Goal: Task Accomplishment & Management: Complete application form

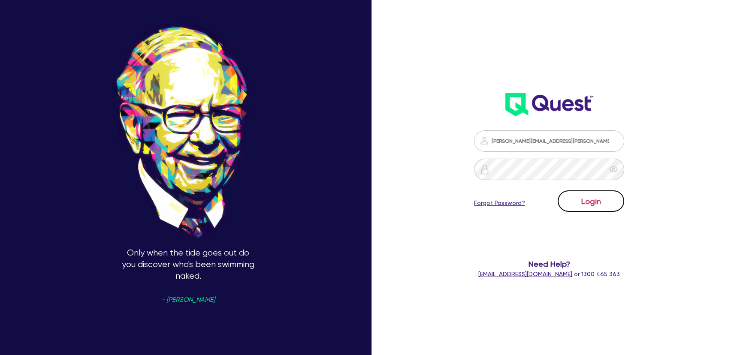
click at [620, 196] on button "Login" at bounding box center [591, 201] width 67 height 21
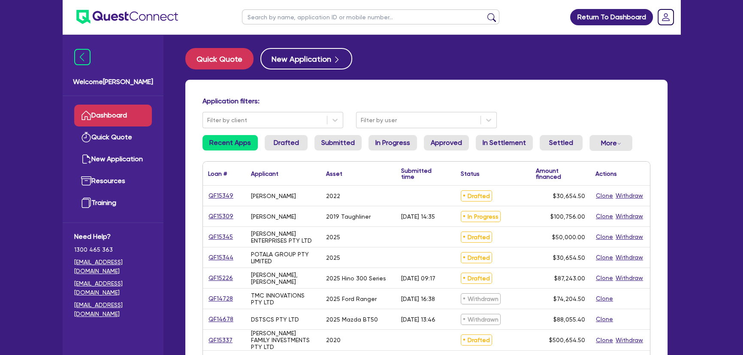
click at [326, 14] on input "text" at bounding box center [370, 16] width 257 height 15
paste input "M. ZAOLI PTY LTD"
type input "M. ZAOLI PTY LTD"
click at [485, 13] on button "submit" at bounding box center [492, 19] width 14 height 12
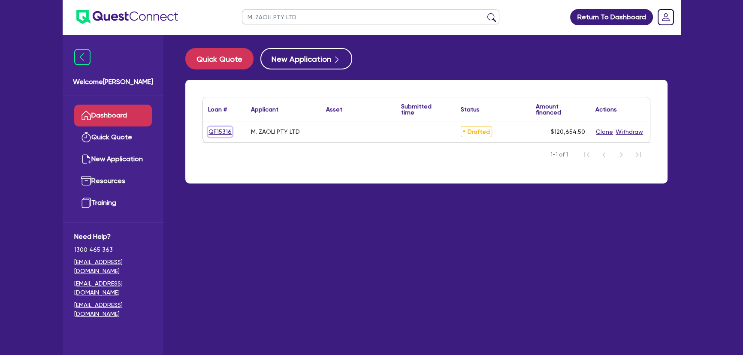
click at [215, 133] on link "QF15316" at bounding box center [220, 132] width 24 height 10
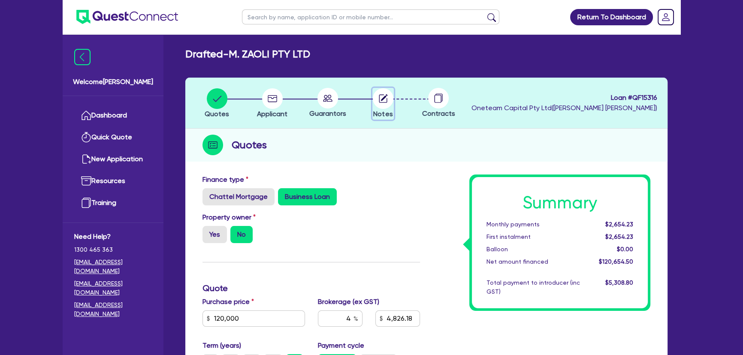
click at [381, 97] on circle "button" at bounding box center [383, 98] width 21 height 21
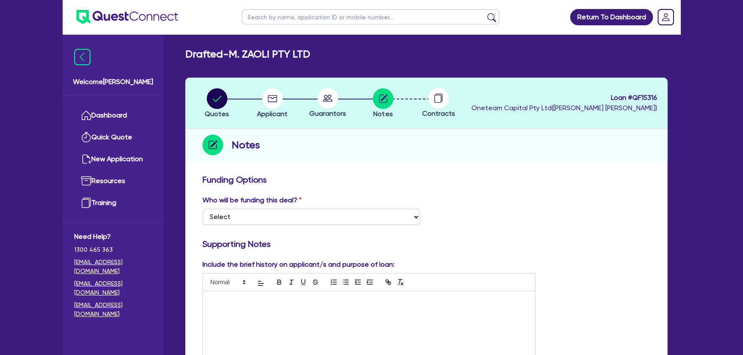
click at [109, 12] on img at bounding box center [127, 17] width 102 height 14
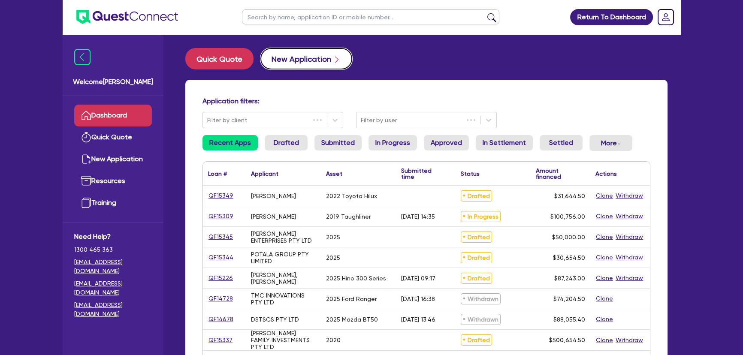
click at [305, 59] on button "New Application" at bounding box center [306, 58] width 92 height 21
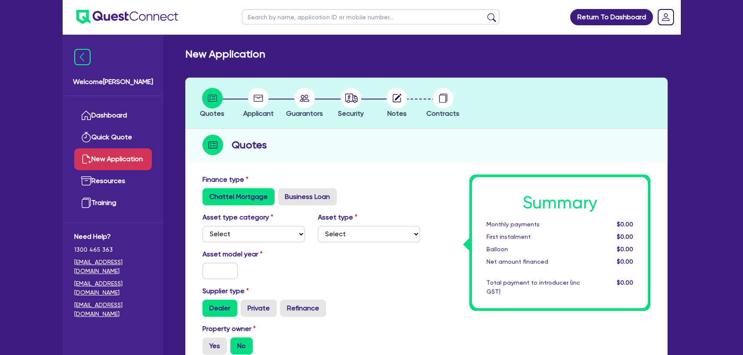
drag, startPoint x: 238, startPoint y: 219, endPoint x: 239, endPoint y: 233, distance: 14.6
click at [240, 223] on div "Asset type category Select Cars and light trucks Primary assets Secondary asset…" at bounding box center [253, 227] width 115 height 30
click at [239, 233] on select "Select Cars and light trucks Primary assets Secondary assets Tertiary assets" at bounding box center [254, 234] width 103 height 16
select select "PRIMARY_ASSETS"
click at [203, 226] on select "Select Cars and light trucks Primary assets Secondary assets Tertiary assets" at bounding box center [254, 234] width 103 height 16
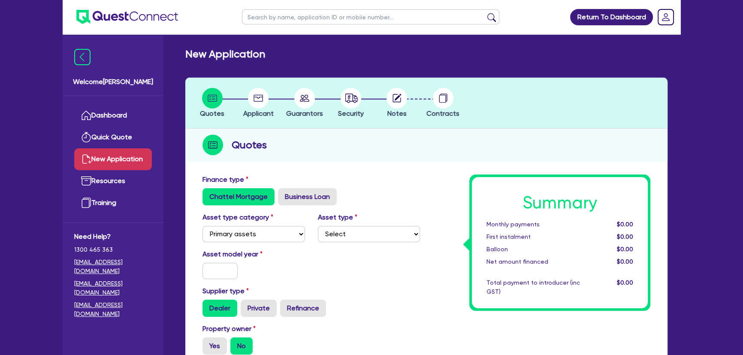
click at [374, 224] on div "Asset type Select Heavy trucks over 4.5 tonne Trailers Bus and coaches Yellow g…" at bounding box center [369, 227] width 115 height 30
click at [373, 236] on select "Select Heavy trucks over 4.5 tonne Trailers Bus and coaches Yellow goods and ex…" at bounding box center [369, 234] width 103 height 16
select select "HEAVY_TRUCKS"
click at [318, 226] on select "Select Heavy trucks over 4.5 tonne Trailers Bus and coaches Yellow goods and ex…" at bounding box center [369, 234] width 103 height 16
click at [209, 270] on input "text" at bounding box center [220, 271] width 35 height 16
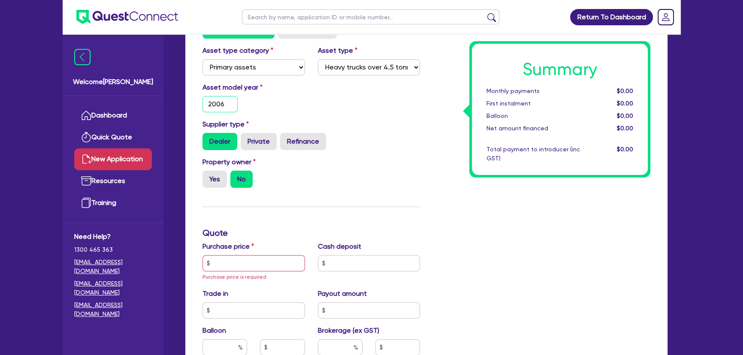
scroll to position [195, 0]
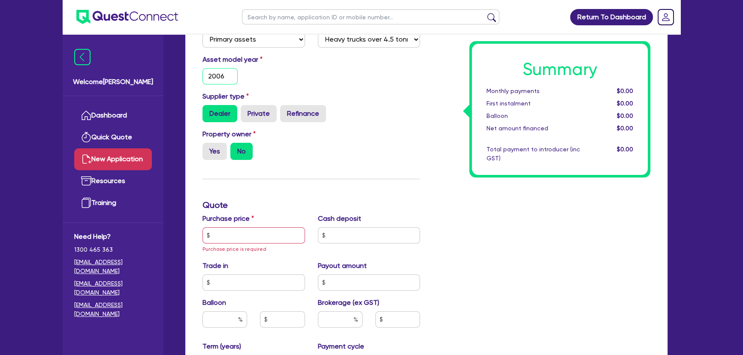
type input "2006"
click at [221, 164] on div "Property owner Yes No" at bounding box center [311, 148] width 230 height 38
click at [217, 159] on label "Yes" at bounding box center [215, 151] width 24 height 17
click at [208, 148] on input "Yes" at bounding box center [206, 146] width 6 height 6
radio input "true"
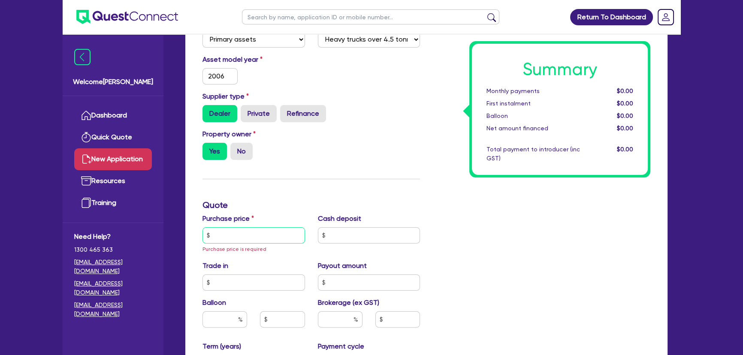
click at [240, 236] on input "text" at bounding box center [254, 235] width 103 height 16
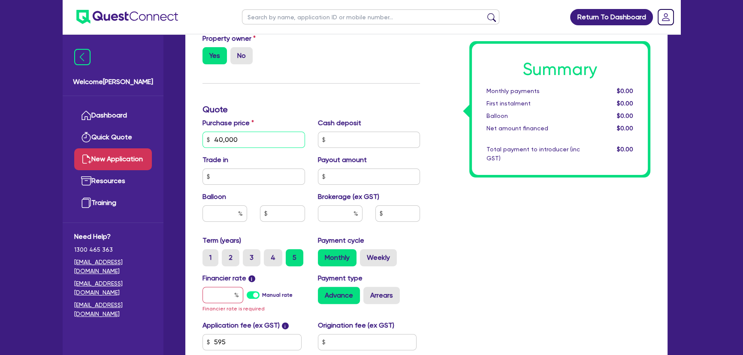
scroll to position [390, 0]
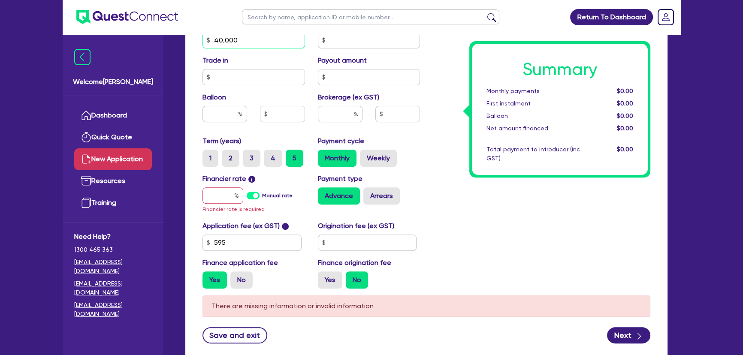
type input "40,000"
click at [230, 188] on input "text" at bounding box center [223, 196] width 41 height 16
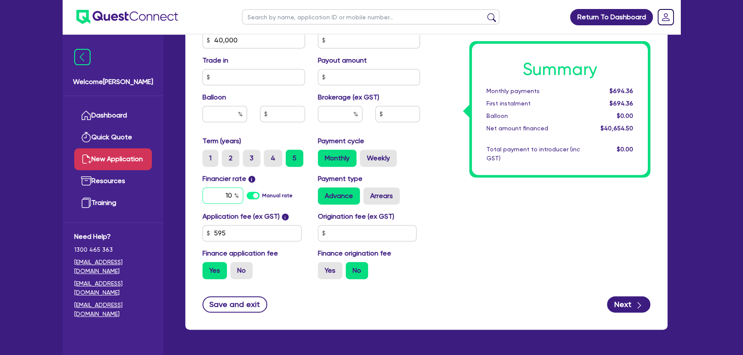
type input "10"
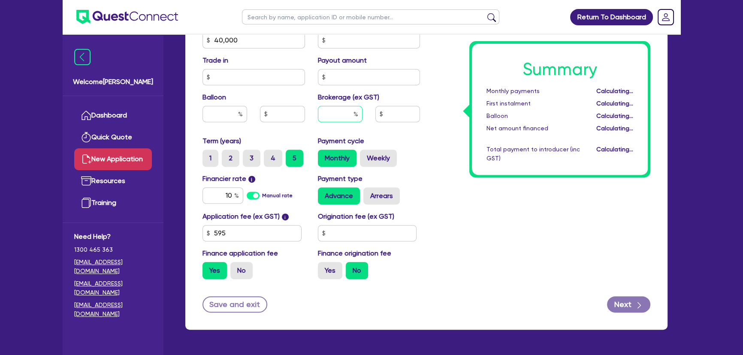
click at [331, 112] on input "text" at bounding box center [340, 114] width 45 height 16
type input "6"
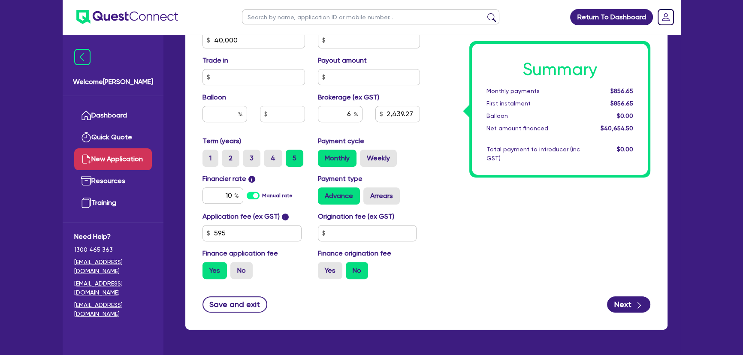
click at [507, 269] on div "Summary Monthly payments $856.65 First instalment $856.65 Balloon $0.00 Net amo…" at bounding box center [542, 36] width 230 height 502
click at [619, 295] on form "Finance type Chattel Mortgage Business Loan Asset type category Select Cars and…" at bounding box center [427, 49] width 448 height 528
click at [625, 308] on button "Next" at bounding box center [628, 305] width 43 height 16
type input "2,439.27"
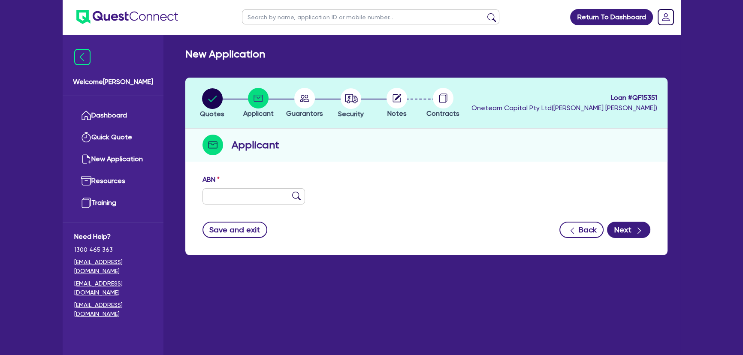
click at [213, 184] on label "ABN" at bounding box center [211, 180] width 17 height 10
click at [231, 206] on div "ABN" at bounding box center [426, 193] width 461 height 37
click at [228, 200] on input "text" at bounding box center [254, 196] width 103 height 16
paste input "29 620 877 947"
type input "29 620 877 947"
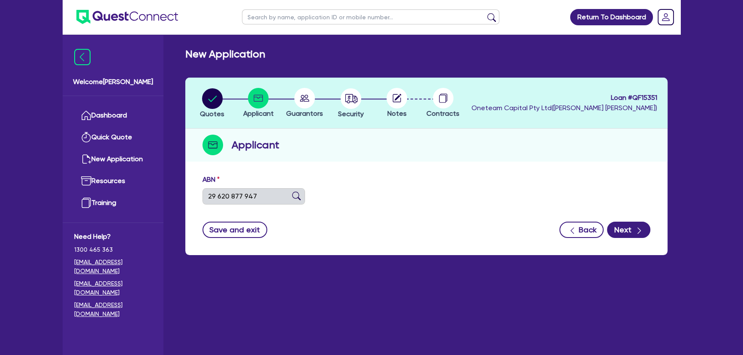
click at [294, 195] on img at bounding box center [296, 196] width 9 height 9
type input "Z-STAC TRANSPORT PTY LTD"
select select "COMPANY"
type input "[DATE]"
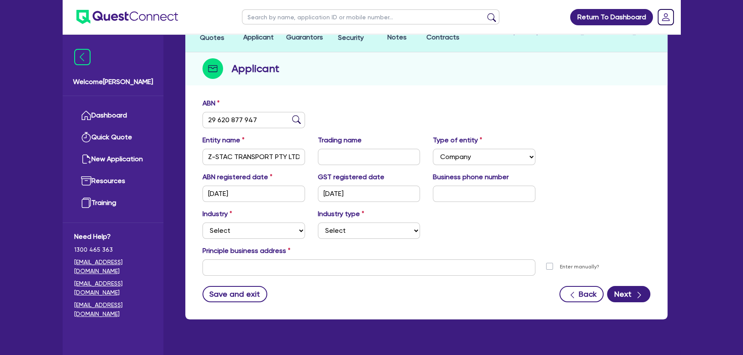
scroll to position [93, 0]
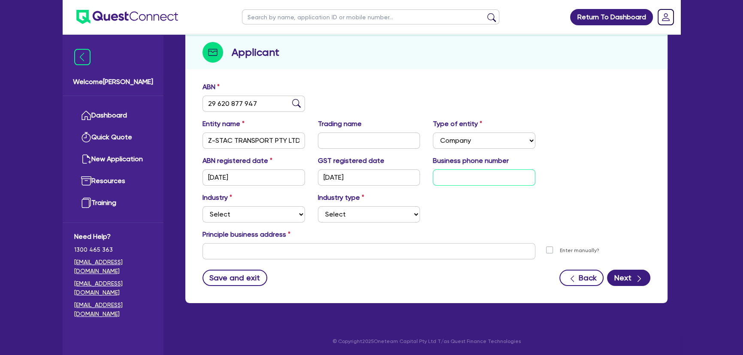
click at [450, 173] on input "text" at bounding box center [484, 178] width 103 height 16
click at [458, 167] on div "Business phone number" at bounding box center [484, 171] width 115 height 30
drag, startPoint x: 459, startPoint y: 169, endPoint x: 459, endPoint y: 178, distance: 8.6
click at [460, 171] on input "text" at bounding box center [484, 178] width 103 height 16
paste input "4 1569 2880"
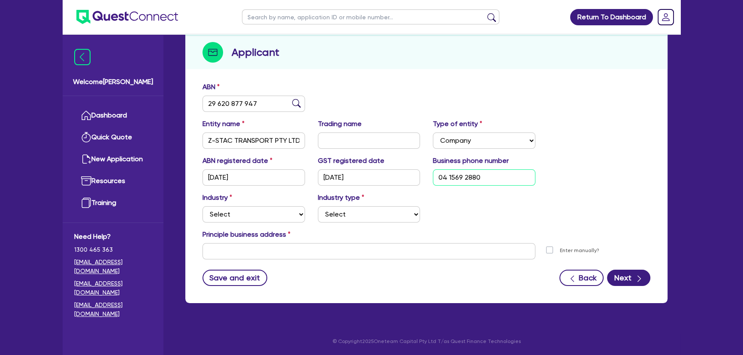
type input "04 1569 2880"
click at [246, 212] on select "Select Accomodation & Food Services Administrative & Support Services Agricultu…" at bounding box center [254, 214] width 103 height 16
select select "TRANSPORT_WAREHOUSING"
click at [203, 206] on select "Select Accomodation & Food Services Administrative & Support Services Agricultu…" at bounding box center [254, 214] width 103 height 16
click at [356, 211] on select "Select Taxi & Luxury Car Services Passengers & Freight Transport Services Posta…" at bounding box center [369, 214] width 103 height 16
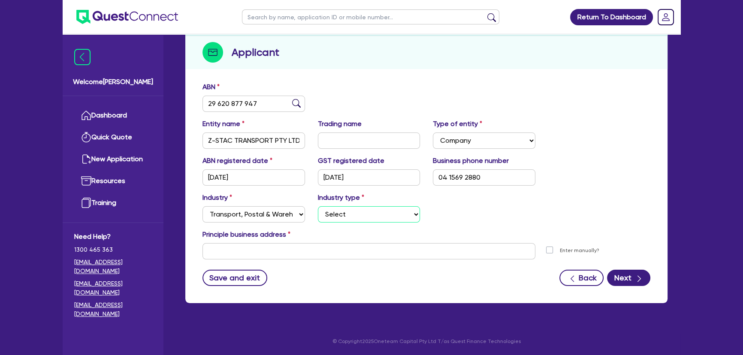
select select "PASSENGERS_FREIGHT_TRANSPORT"
click at [318, 206] on select "Select Taxi & Luxury Car Services Passengers & Freight Transport Services Posta…" at bounding box center [369, 214] width 103 height 16
click at [329, 241] on div "Principle business address" at bounding box center [426, 237] width 461 height 14
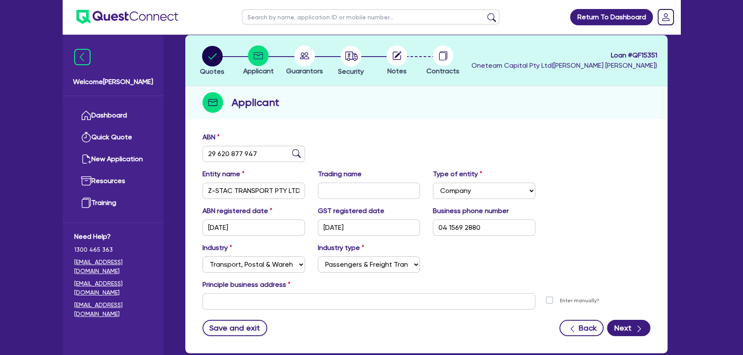
scroll to position [0, 0]
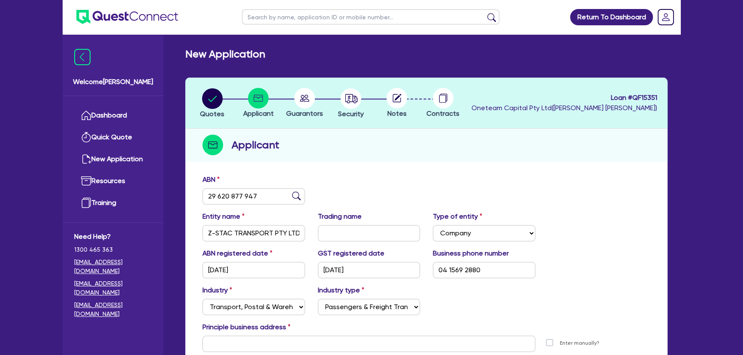
click at [400, 94] on icon at bounding box center [398, 97] width 7 height 7
click at [348, 95] on circle "button" at bounding box center [351, 98] width 21 height 21
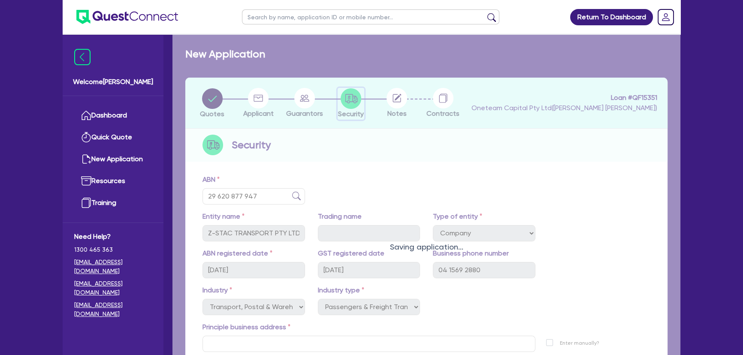
select select "PRIMARY_ASSETS"
select select "HEAVY_TRUCKS"
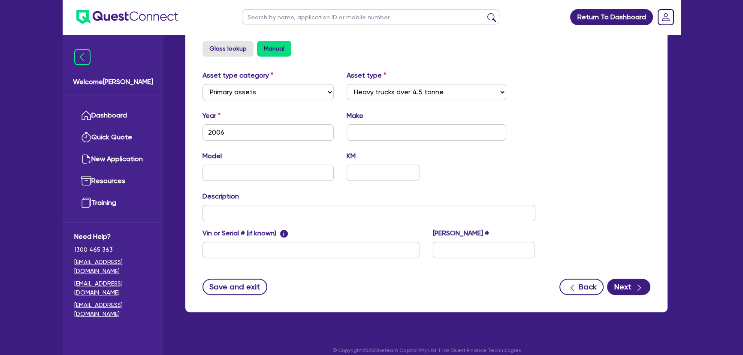
scroll to position [297, 0]
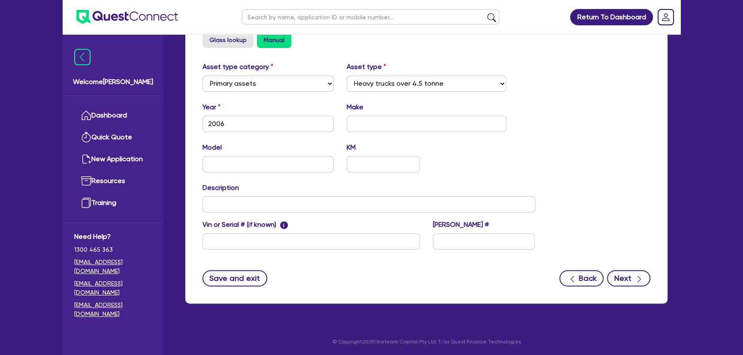
click at [608, 281] on div "Back Next" at bounding box center [605, 278] width 91 height 16
click at [621, 270] on button "Next" at bounding box center [628, 278] width 43 height 16
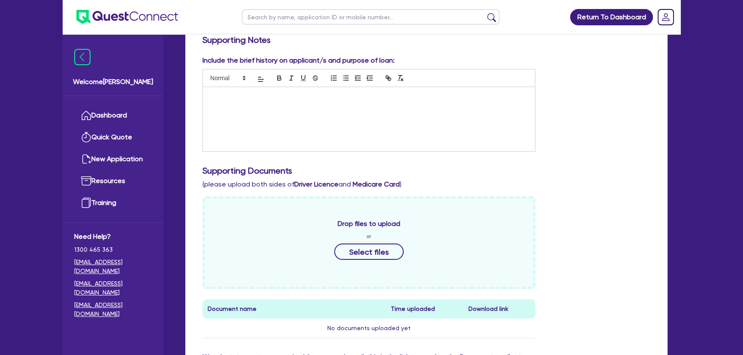
scroll to position [273, 0]
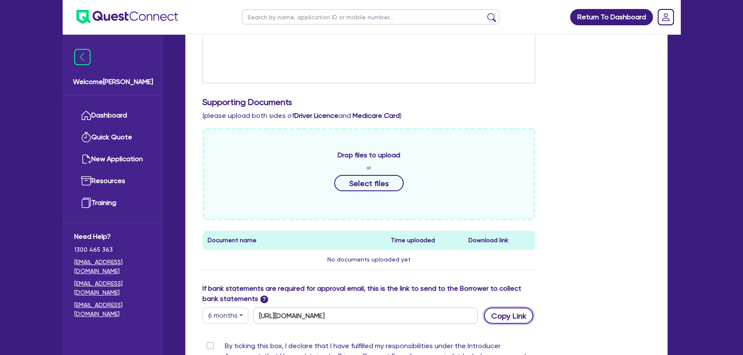
click at [503, 318] on button "Copy Link" at bounding box center [508, 316] width 49 height 16
click at [513, 311] on button "Copy Link" at bounding box center [508, 316] width 49 height 16
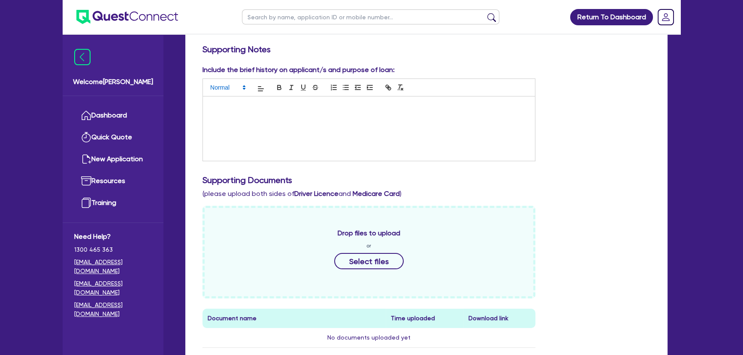
scroll to position [390, 0]
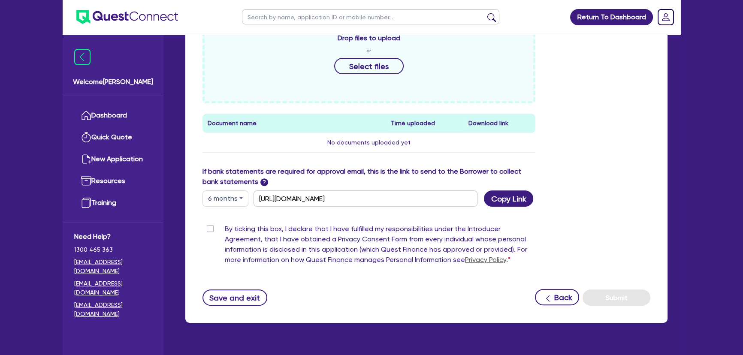
click at [140, 12] on img at bounding box center [127, 17] width 102 height 14
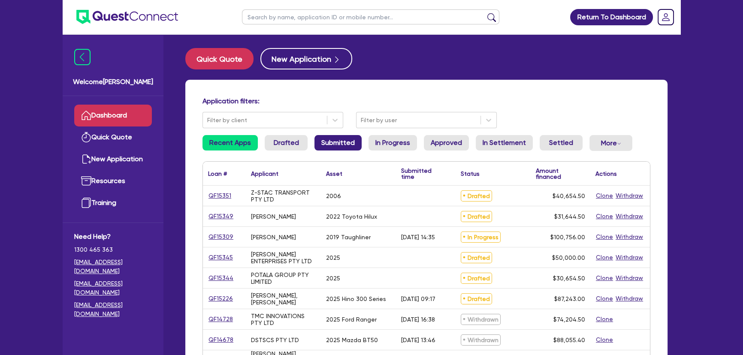
click at [339, 141] on link "Submitted" at bounding box center [338, 142] width 47 height 15
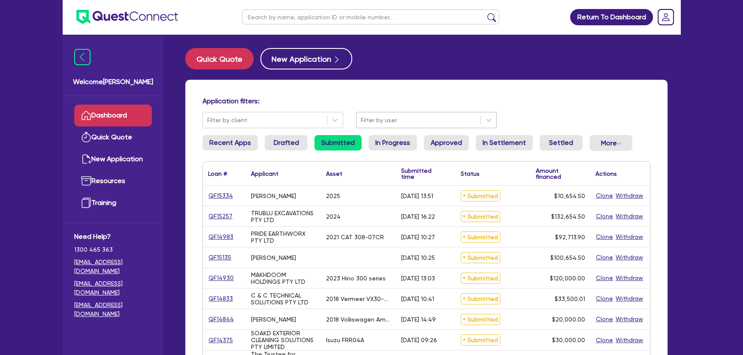
click at [385, 124] on div at bounding box center [418, 120] width 115 height 11
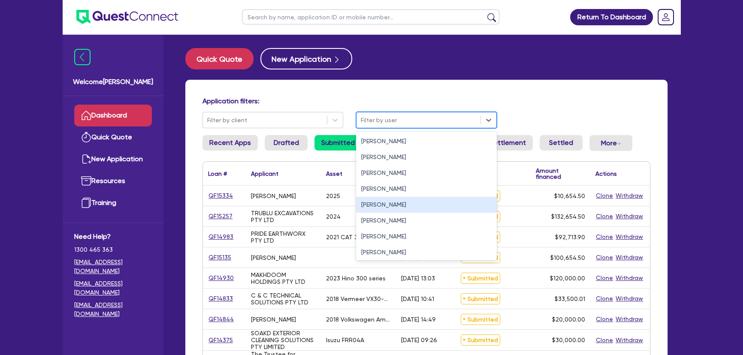
click at [384, 203] on div "[PERSON_NAME]" at bounding box center [426, 205] width 141 height 16
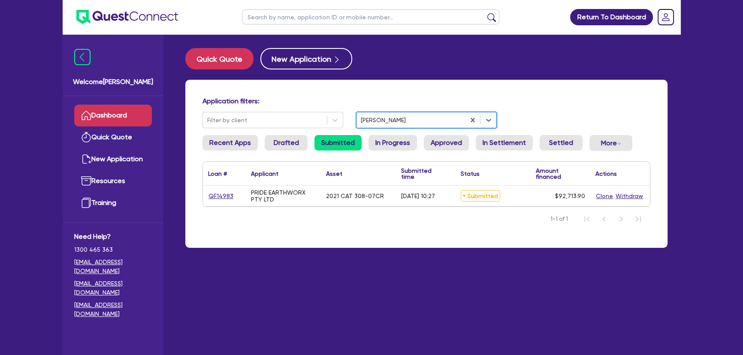
drag, startPoint x: 282, startPoint y: 154, endPoint x: 286, endPoint y: 148, distance: 7.4
click at [283, 153] on li "Drafted" at bounding box center [286, 146] width 43 height 23
click at [286, 148] on link "Drafted" at bounding box center [286, 142] width 43 height 15
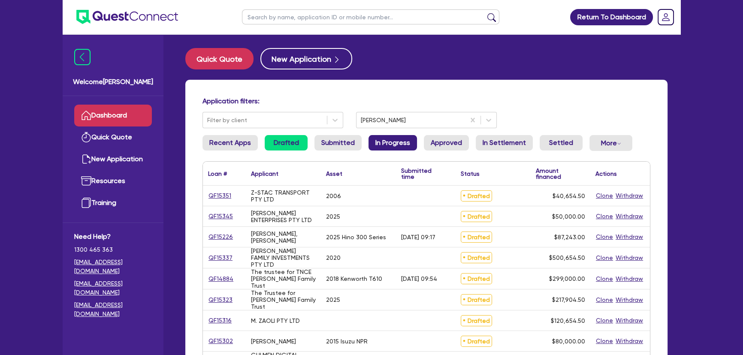
click at [392, 145] on link "In Progress" at bounding box center [393, 142] width 48 height 15
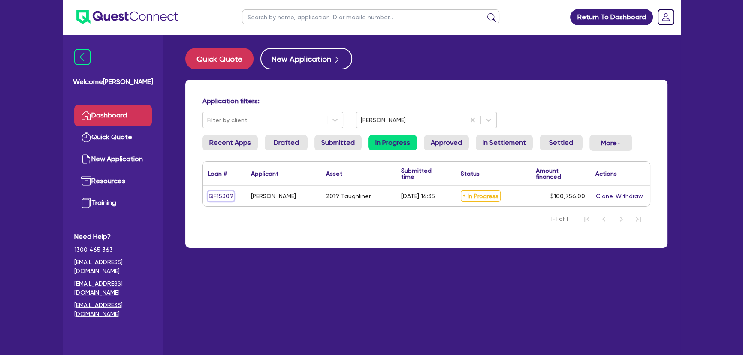
click at [217, 193] on link "QF15309" at bounding box center [221, 196] width 26 height 10
select select "PRIMARY_ASSETS"
select select "HEAVY_TRUCKS"
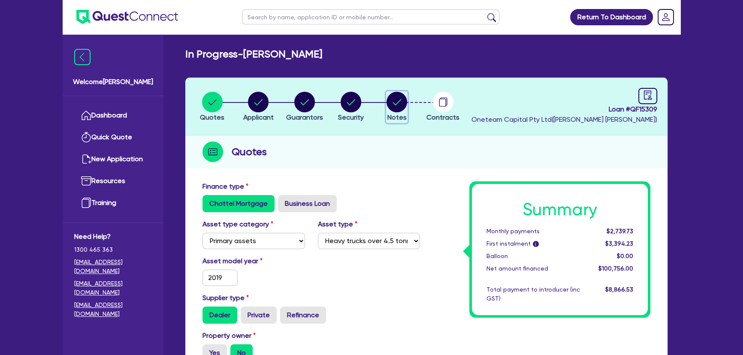
click at [403, 96] on circle "button" at bounding box center [397, 102] width 21 height 21
select select "Quest Finance - Own Book"
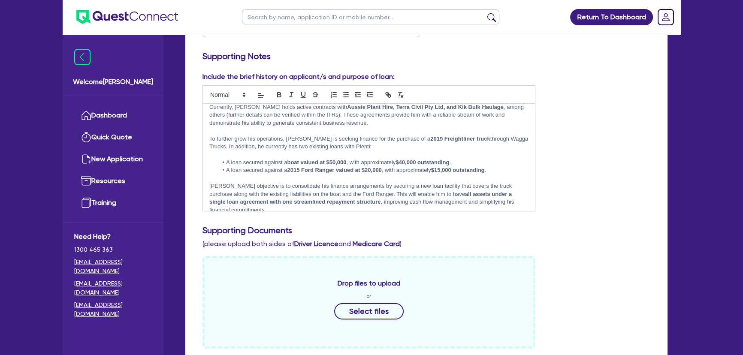
scroll to position [23, 0]
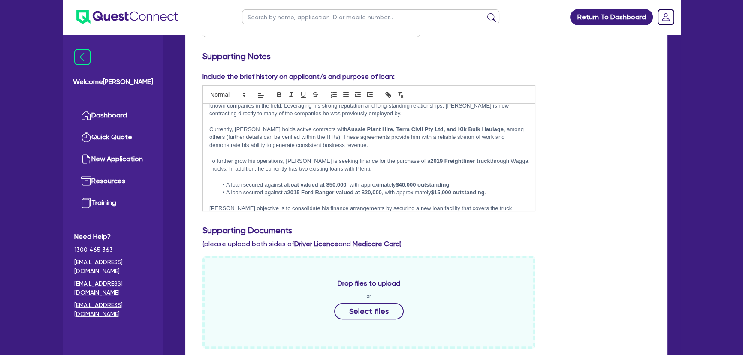
drag, startPoint x: 411, startPoint y: 161, endPoint x: 460, endPoint y: 166, distance: 49.5
click at [460, 166] on p "To further grow his operations, [PERSON_NAME] is seeking finance for the purcha…" at bounding box center [368, 165] width 319 height 16
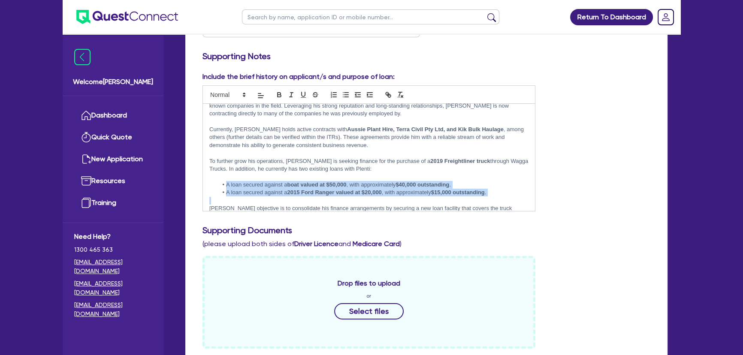
drag, startPoint x: 221, startPoint y: 186, endPoint x: 492, endPoint y: 196, distance: 271.0
click at [492, 196] on div "[PERSON_NAME] has recently established his own transport business, specialising…" at bounding box center [369, 157] width 332 height 107
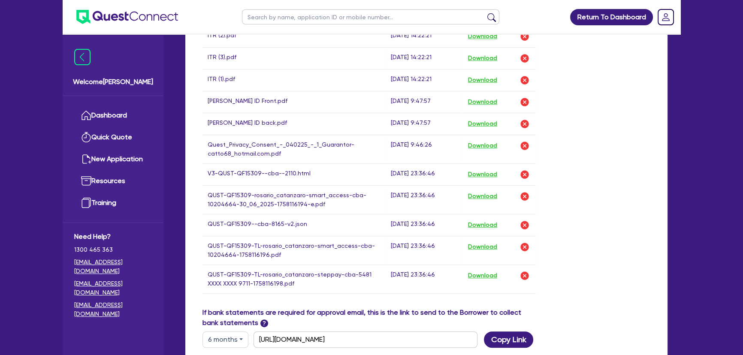
scroll to position [624, 0]
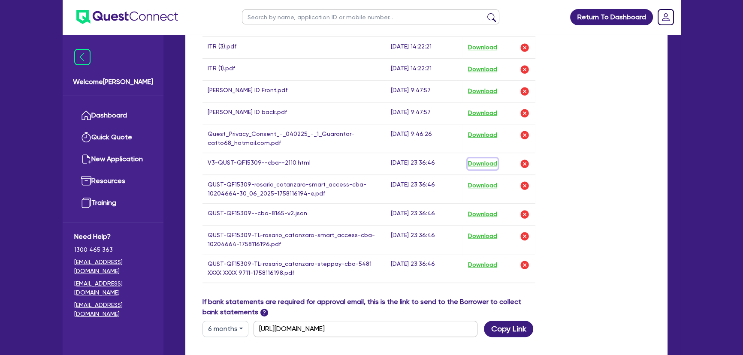
click at [481, 158] on button "Download" at bounding box center [483, 163] width 30 height 11
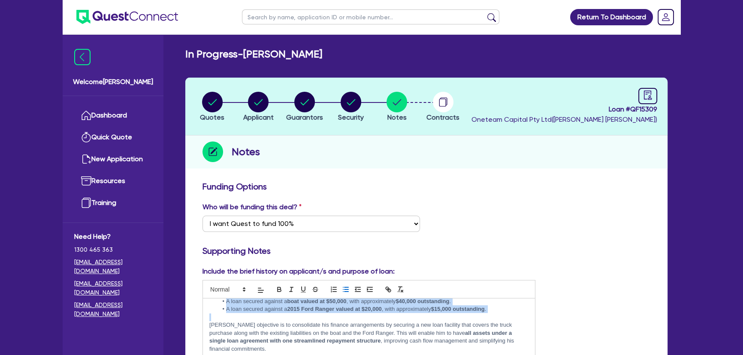
scroll to position [0, 0]
click at [210, 103] on circle "button" at bounding box center [212, 102] width 21 height 21
select select "PRIMARY_ASSETS"
select select "HEAVY_TRUCKS"
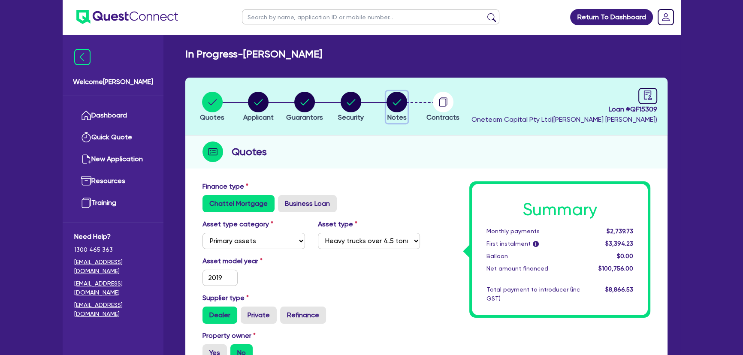
click at [400, 107] on circle "button" at bounding box center [397, 102] width 21 height 21
select select "Quest Finance - Own Book"
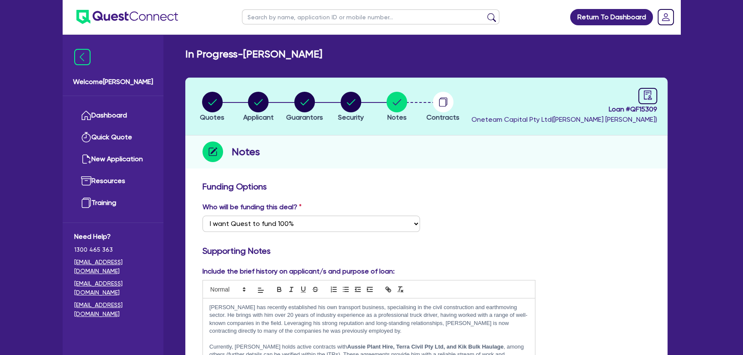
drag, startPoint x: 245, startPoint y: 54, endPoint x: 329, endPoint y: 51, distance: 83.3
click at [322, 51] on h2 "In Progress - [PERSON_NAME]" at bounding box center [253, 54] width 137 height 12
click at [163, 21] on img at bounding box center [127, 17] width 102 height 14
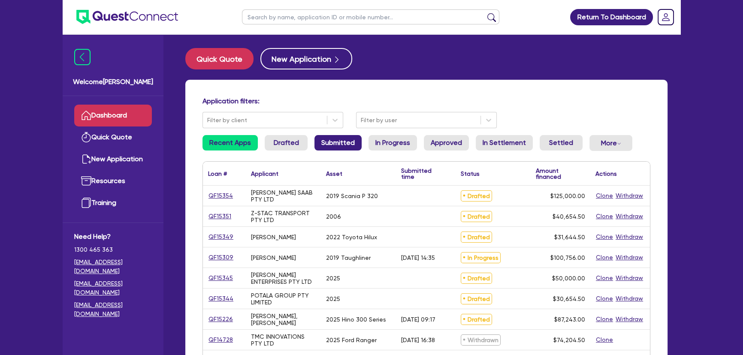
click at [337, 139] on link "Submitted" at bounding box center [338, 142] width 47 height 15
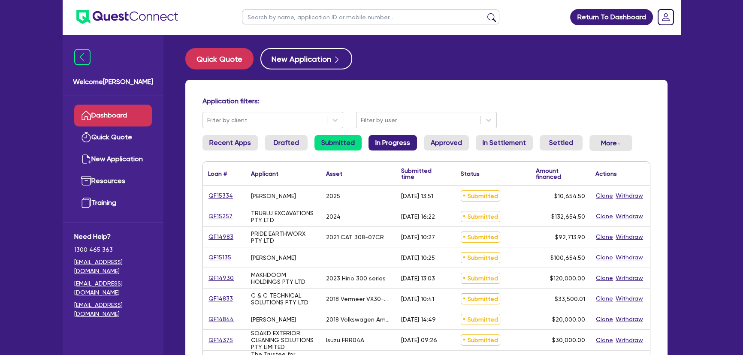
click at [377, 142] on link "In Progress" at bounding box center [393, 142] width 48 height 15
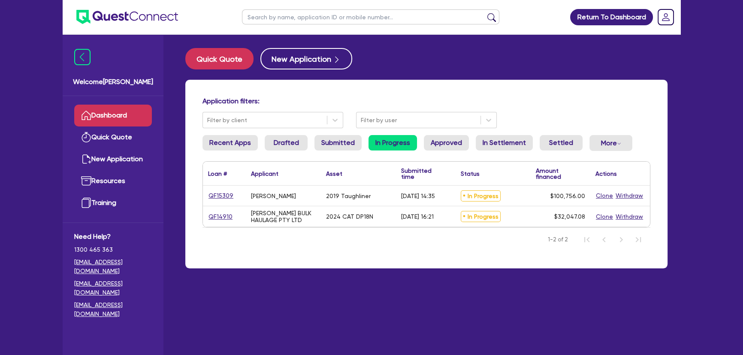
click at [233, 196] on div "QF15309" at bounding box center [224, 196] width 32 height 10
click at [229, 196] on link "QF15309" at bounding box center [221, 196] width 26 height 10
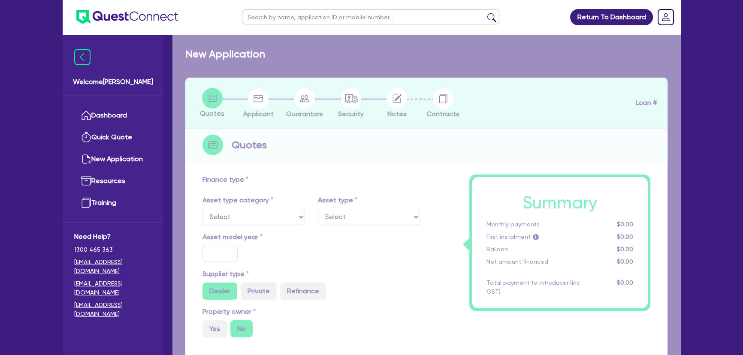
select select "PRIMARY_ASSETS"
type input "2019"
type input "110,756"
type input "10,000"
type input "8"
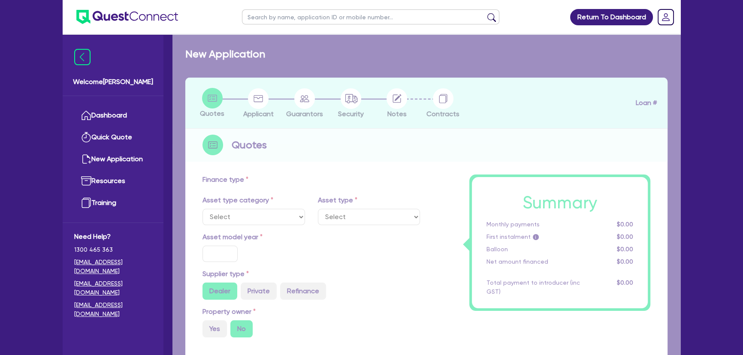
type input "8,060.48"
type input "17.95"
select select "HEAVY_TRUCKS"
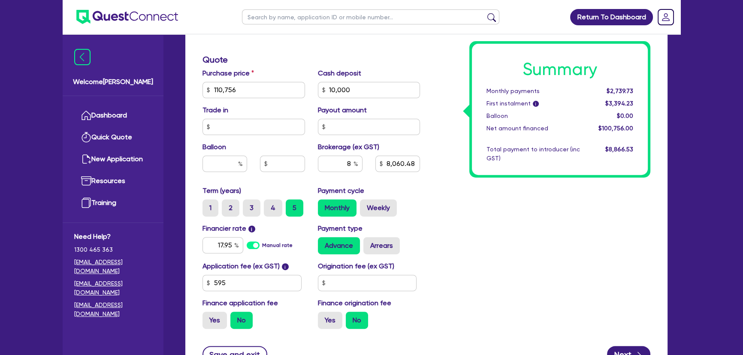
scroll to position [351, 0]
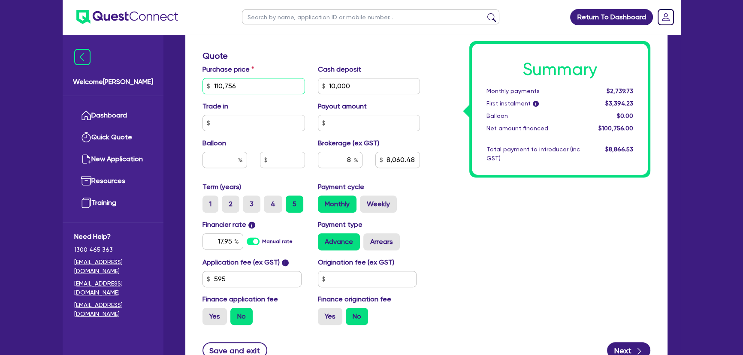
click at [243, 91] on input "110,756" at bounding box center [254, 86] width 103 height 16
type input "50,756"
type input "10,000"
type input "8,060.48"
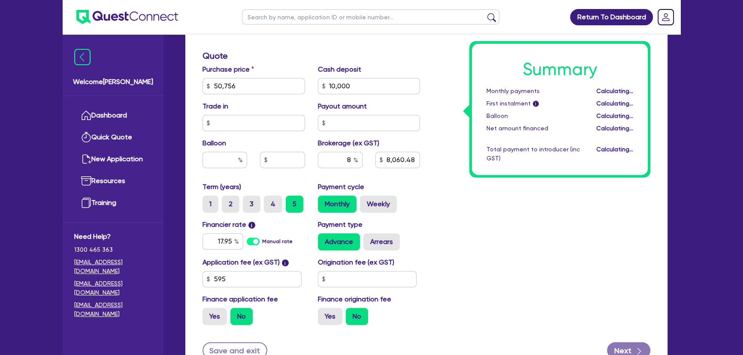
click at [657, 296] on div "Finance type Chattel Mortgage Business Loan Asset type category Select Cars and…" at bounding box center [426, 101] width 482 height 550
type input "10,000"
type input "3,260.48"
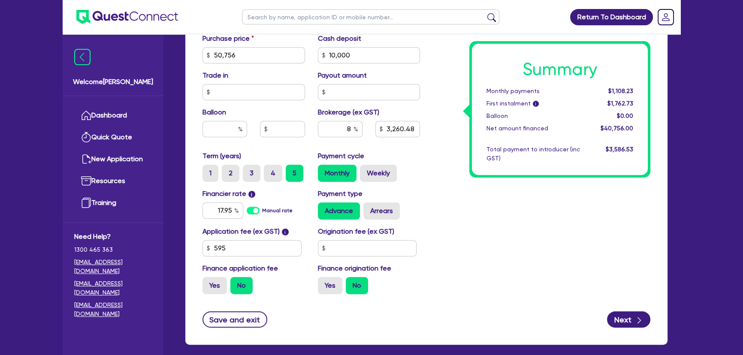
scroll to position [306, 0]
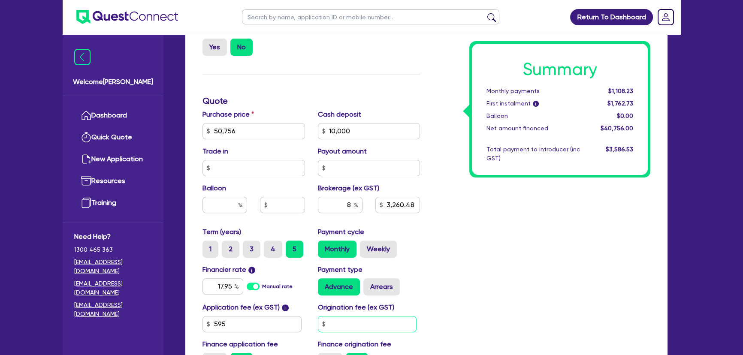
click at [366, 324] on input "text" at bounding box center [367, 324] width 99 height 16
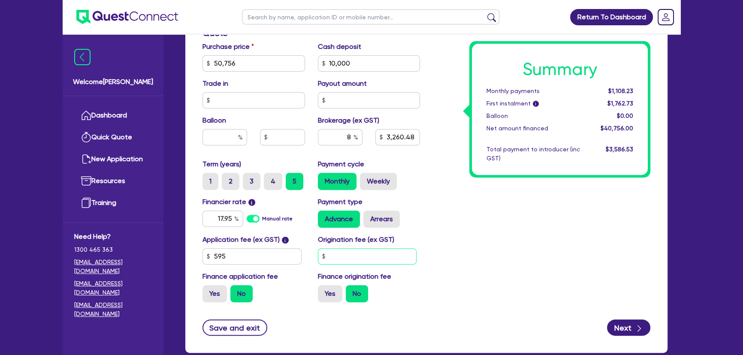
scroll to position [423, 0]
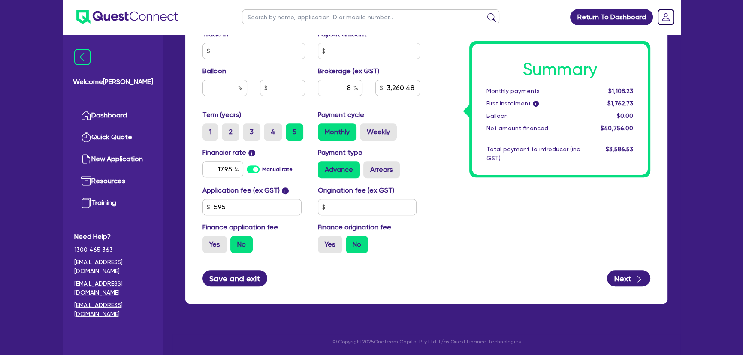
type input "10,000"
type input "3,260.48"
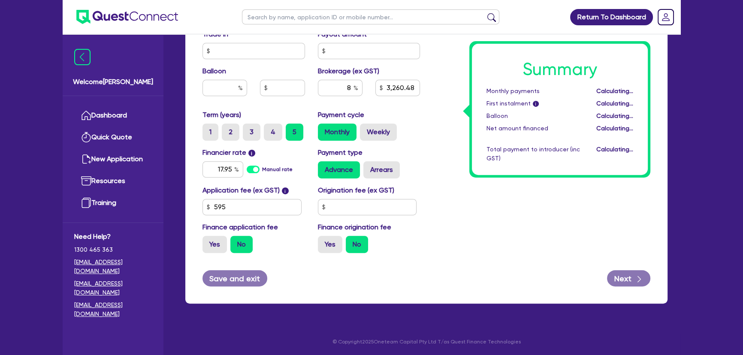
type input "10,000"
type input "3,260.48"
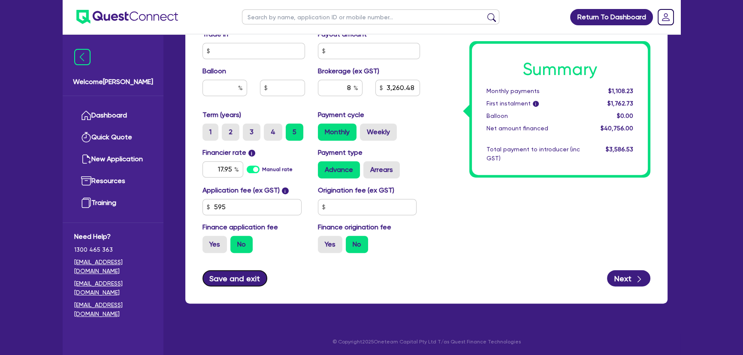
click at [230, 280] on button "Save and exit" at bounding box center [235, 278] width 65 height 16
type input "10,000"
type input "3,260.48"
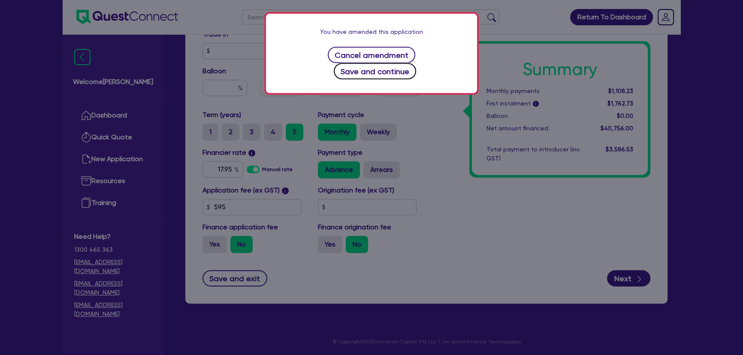
click at [390, 63] on button "Save and continue" at bounding box center [375, 71] width 83 height 16
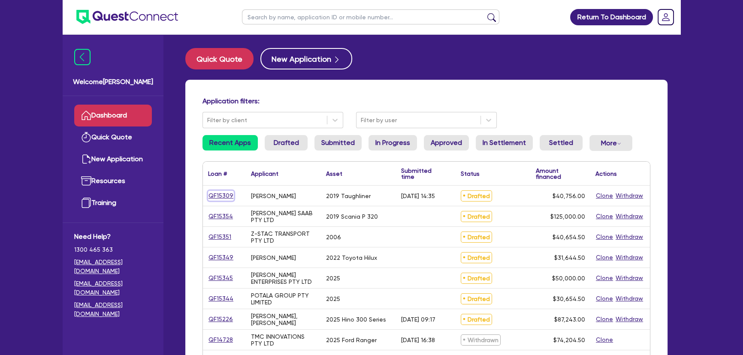
click at [232, 197] on link "QF15309" at bounding box center [221, 196] width 26 height 10
select select "PRIMARY_ASSETS"
select select "HEAVY_TRUCKS"
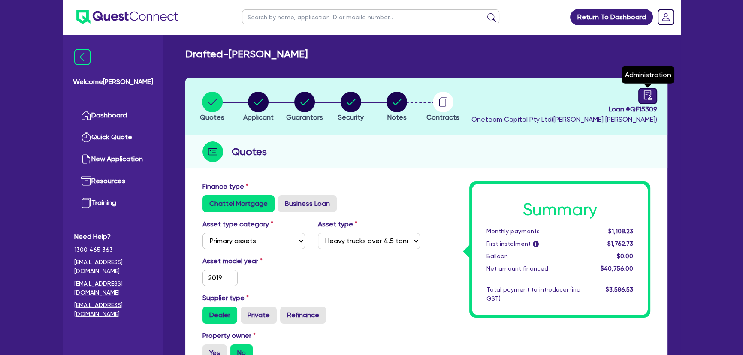
click at [644, 98] on icon "audit" at bounding box center [648, 95] width 8 height 9
select select "DRAFTED_AMENDED"
select select "Quest Finance - Own Book"
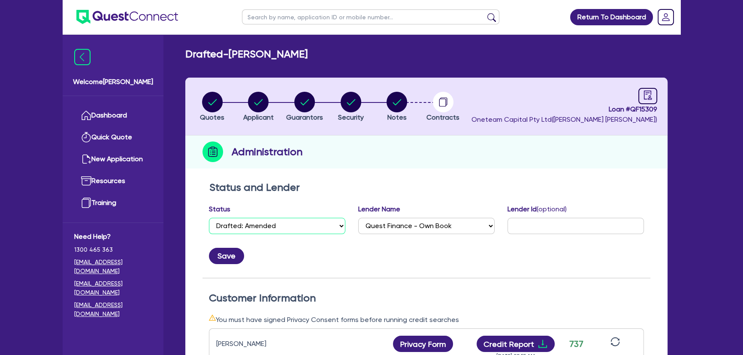
click at [277, 219] on select "Select Quoted Drafted: New Drafted: Amended Submitted: New Submitted: Amended I…" at bounding box center [277, 226] width 136 height 16
select select "IN_PROGRESS_CREDIT_IN_PROGRESS"
click at [209, 218] on select "Select Quoted Drafted: New Drafted: Amended Submitted: New Submitted: Amended I…" at bounding box center [277, 226] width 136 height 16
click at [236, 258] on button "Save" at bounding box center [226, 256] width 35 height 16
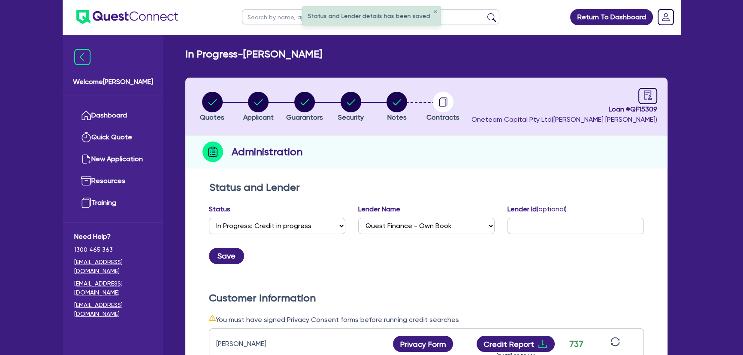
click at [94, 3] on ul at bounding box center [120, 17] width 115 height 34
click at [121, 18] on img at bounding box center [127, 17] width 102 height 14
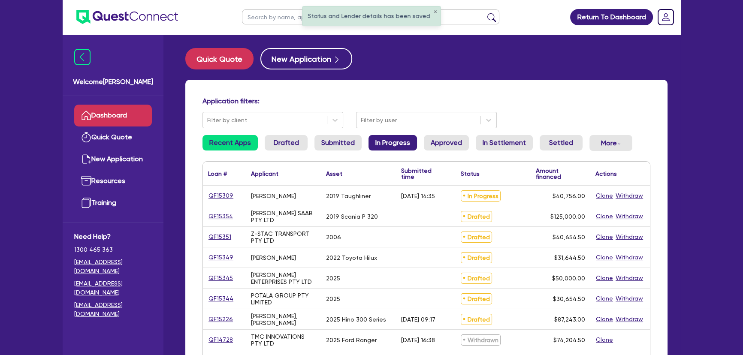
click at [382, 145] on link "In Progress" at bounding box center [393, 142] width 48 height 15
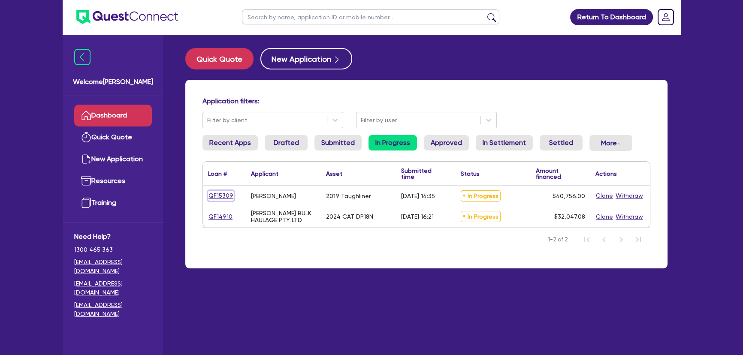
click at [227, 200] on link "QF15309" at bounding box center [221, 196] width 26 height 10
select select "PRIMARY_ASSETS"
select select "HEAVY_TRUCKS"
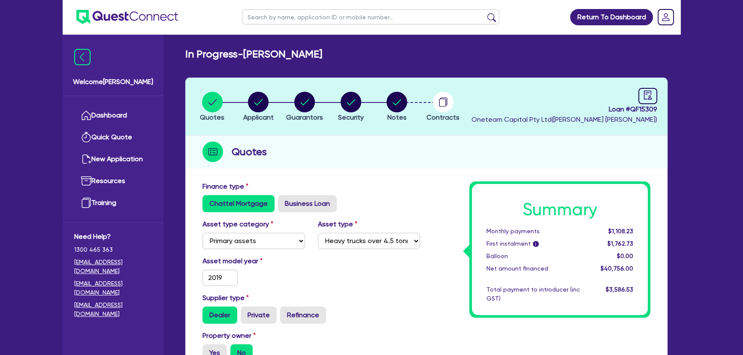
click at [382, 120] on li "Notes" at bounding box center [397, 106] width 46 height 30
click at [394, 108] on circle "button" at bounding box center [397, 102] width 21 height 21
select select "Quest Finance - Own Book"
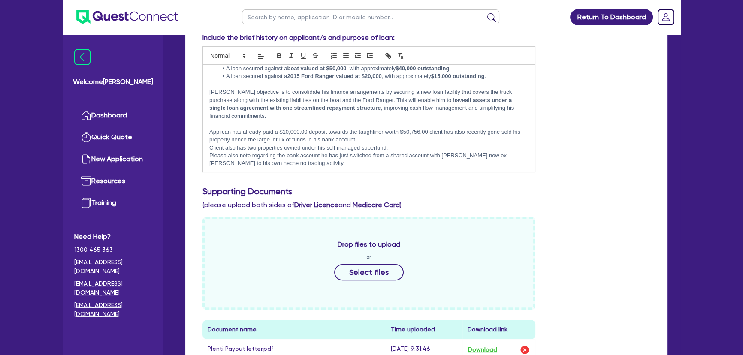
scroll to position [101, 0]
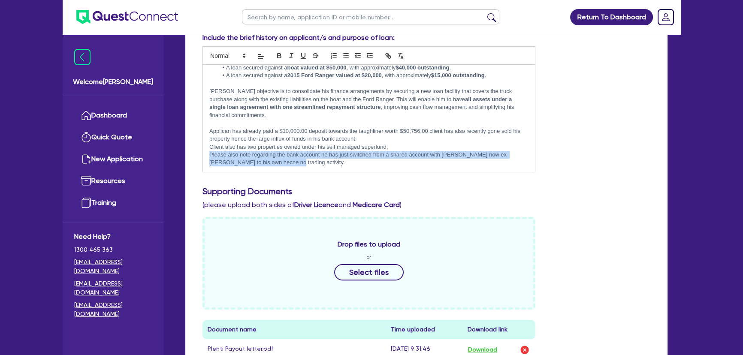
drag, startPoint x: 206, startPoint y: 154, endPoint x: 330, endPoint y: 167, distance: 123.9
click at [330, 167] on div "[PERSON_NAME] has recently established his own transport business, specialising…" at bounding box center [369, 118] width 332 height 107
copy p "Please also note regarding the bank account he has just switched from a shared …"
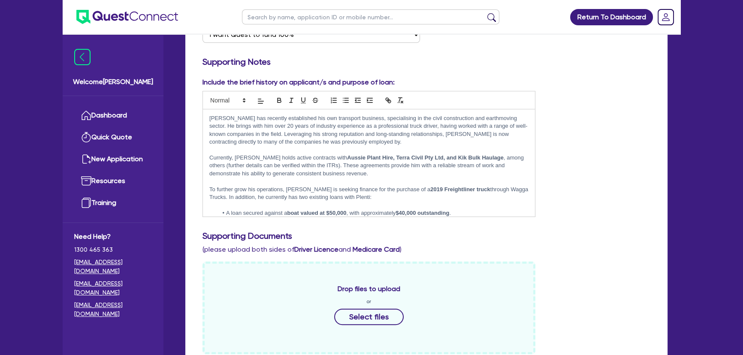
scroll to position [195, 0]
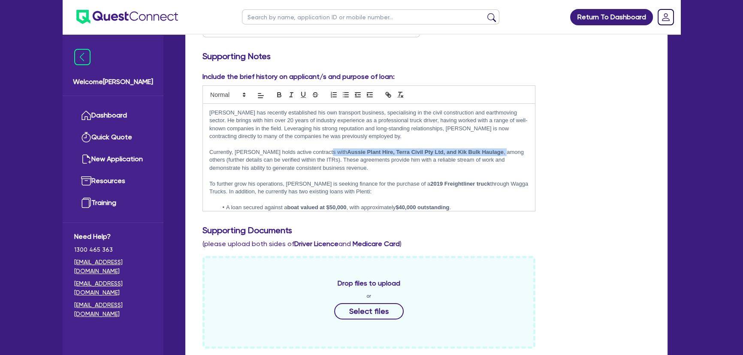
drag, startPoint x: 481, startPoint y: 151, endPoint x: 321, endPoint y: 154, distance: 159.7
click at [321, 154] on p "Currently, [PERSON_NAME] holds active contracts with Aussie Plant Hire, Terra C…" at bounding box center [368, 160] width 319 height 24
copy p "Aussie Plant Hire, Terra Civil Pty Ltd, and Kik Bulk Haulage ,"
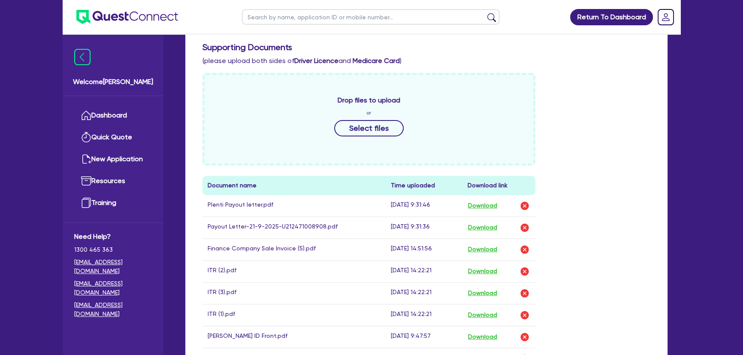
scroll to position [312, 0]
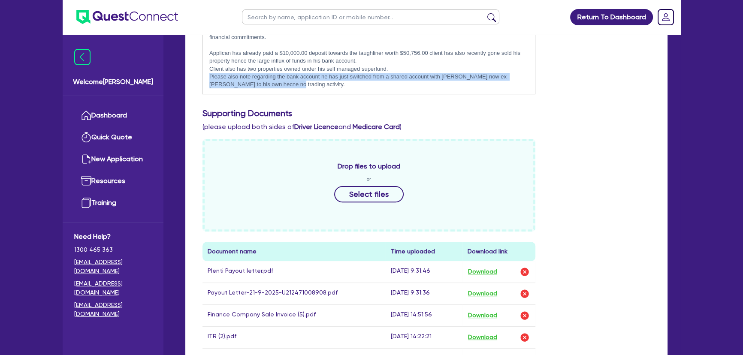
drag, startPoint x: 260, startPoint y: 86, endPoint x: 209, endPoint y: 77, distance: 52.6
click at [209, 77] on div "[PERSON_NAME] has recently established his own transport business, specialising…" at bounding box center [369, 40] width 332 height 107
copy p "Please also note regarding the bank account he has just switched from a shared …"
click at [423, 90] on div "[PERSON_NAME] has recently established his own transport business, specialising…" at bounding box center [369, 40] width 332 height 107
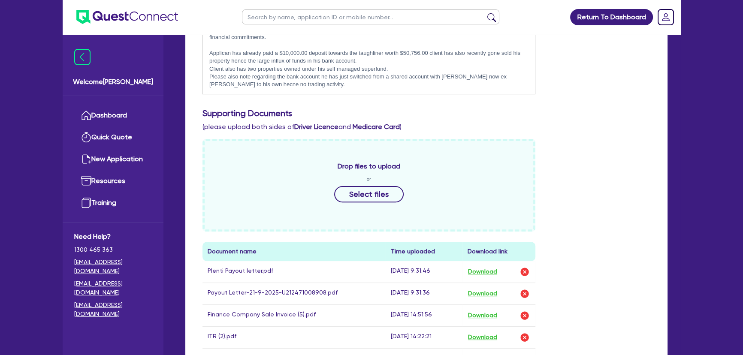
click at [451, 76] on p "Please also note regarding the bank account he has just switched from a shared …" at bounding box center [368, 81] width 319 height 16
click at [476, 75] on p "Please also note regarding the bank account he has just switched from a shared …" at bounding box center [368, 81] width 319 height 16
click at [227, 87] on p "Please also note regarding the bank account he has just switched from a shared …" at bounding box center [368, 81] width 319 height 16
click at [316, 93] on div "[PERSON_NAME] has recently established his own transport business, specialising…" at bounding box center [369, 40] width 332 height 107
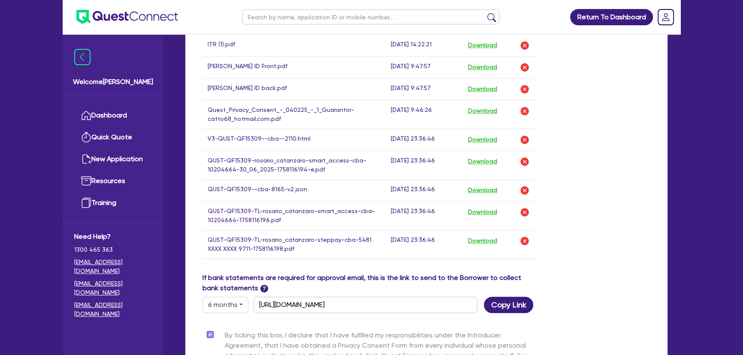
scroll to position [733, 0]
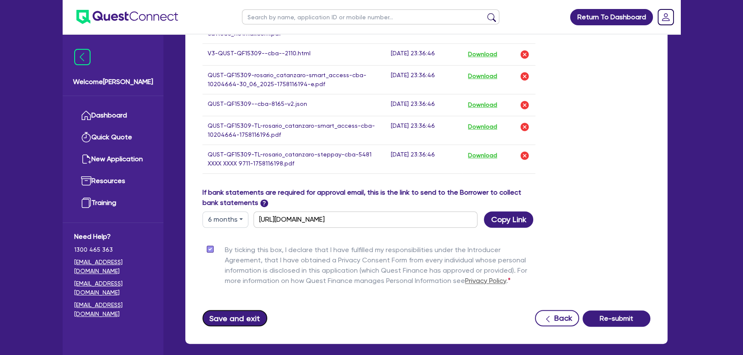
click at [257, 317] on button "Save and exit" at bounding box center [235, 318] width 65 height 16
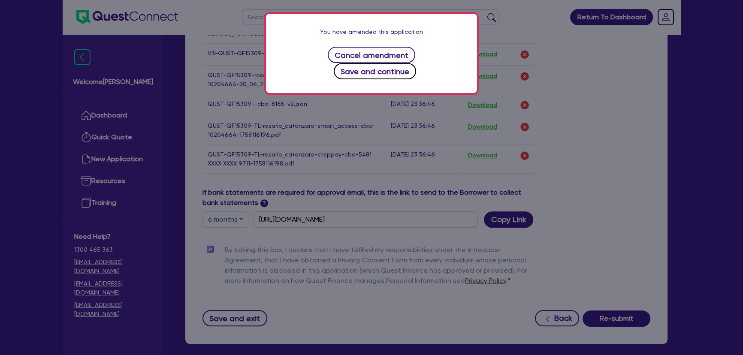
click at [394, 63] on button "Save and continue" at bounding box center [375, 71] width 83 height 16
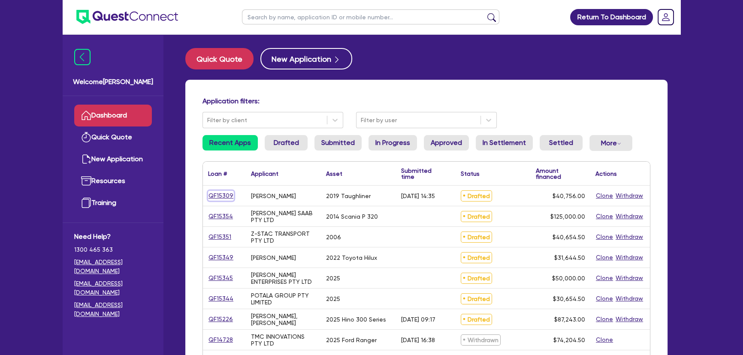
click at [220, 196] on link "QF15309" at bounding box center [221, 196] width 26 height 10
select select "PRIMARY_ASSETS"
select select "HEAVY_TRUCKS"
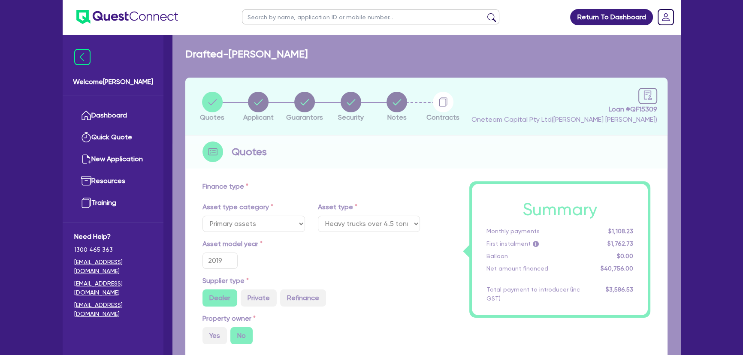
type input "50,756"
type input "10,000"
type input "3,260.48"
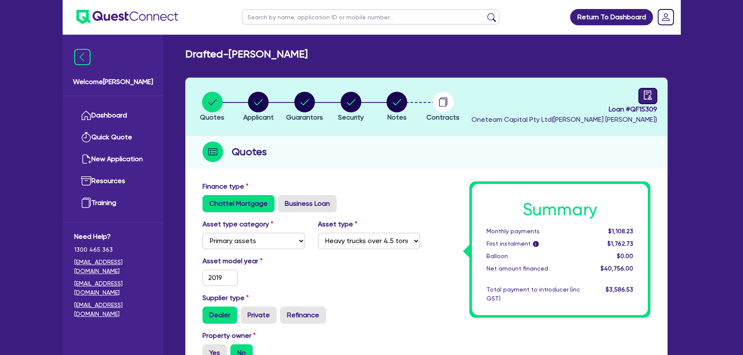
click at [651, 93] on icon "audit" at bounding box center [648, 95] width 8 height 9
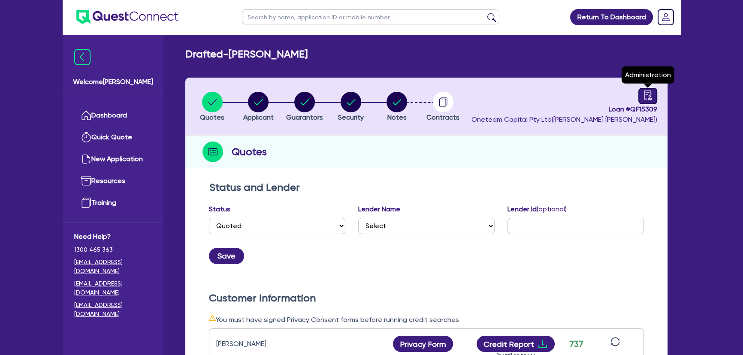
select select "DRAFTED_AMENDED"
select select "Quest Finance - Own Book"
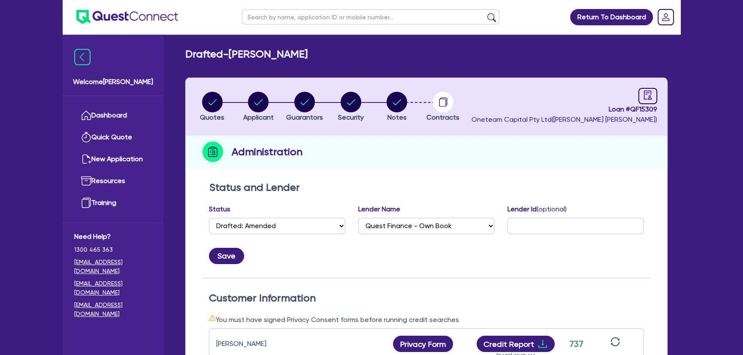
click at [267, 239] on div "Status Select Quoted Drafted: New Drafted: Amended Submitted: New Submitted: Am…" at bounding box center [277, 222] width 149 height 37
click at [270, 229] on select "Select Quoted Drafted: New Drafted: Amended Submitted: New Submitted: Amended I…" at bounding box center [277, 226] width 136 height 16
click at [209, 218] on select "Select Quoted Drafted: New Drafted: Amended Submitted: New Submitted: Amended I…" at bounding box center [277, 226] width 136 height 16
click at [252, 221] on select "Select Quoted Drafted: New Drafted: Amended Submitted: New Submitted: Amended I…" at bounding box center [277, 226] width 136 height 16
select select "IN_PROGRESS_CREDIT_IN_PROGRESS"
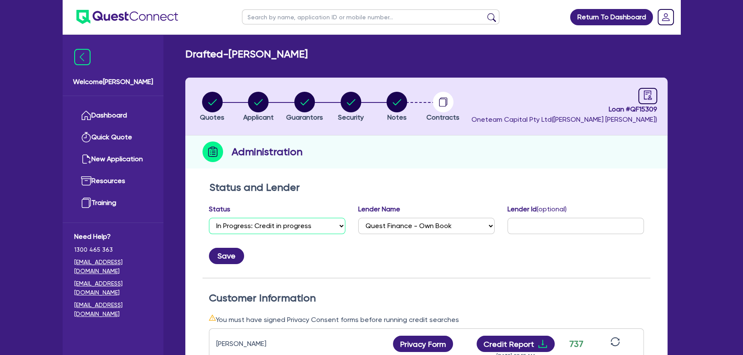
click at [209, 218] on select "Select Quoted Drafted: New Drafted: Amended Submitted: New Submitted: Amended I…" at bounding box center [277, 226] width 136 height 16
click at [237, 263] on button "Save" at bounding box center [226, 256] width 35 height 16
click at [230, 257] on button "Save" at bounding box center [232, 256] width 46 height 16
click at [399, 105] on circle "button" at bounding box center [397, 102] width 21 height 21
select select "Quest Finance - Own Book"
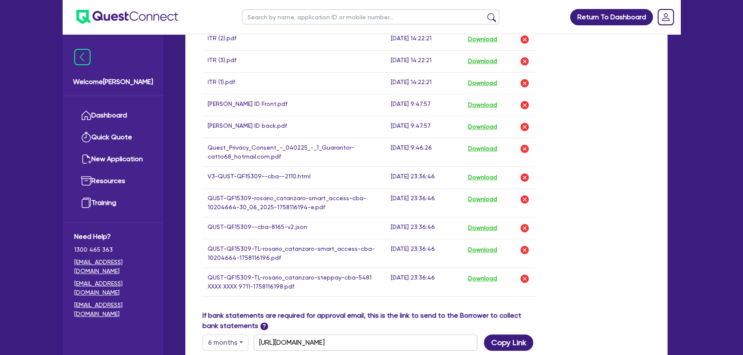
scroll to position [499, 0]
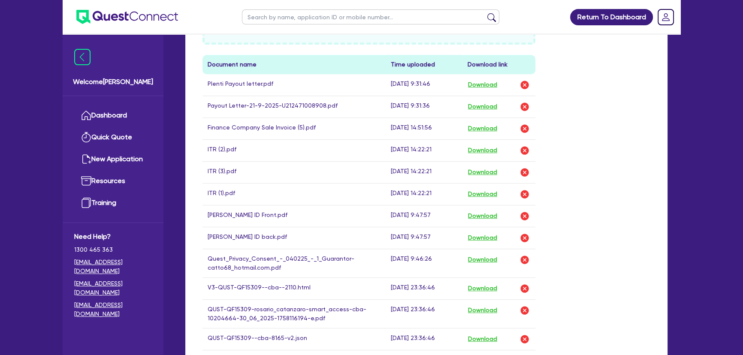
click at [124, 16] on img at bounding box center [127, 17] width 102 height 14
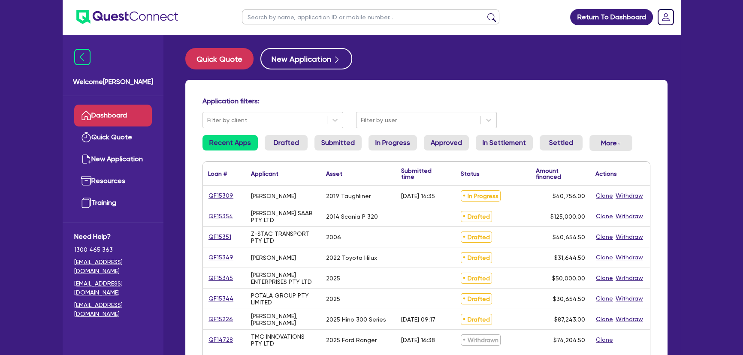
click at [225, 194] on link "QF15309" at bounding box center [221, 196] width 26 height 10
select select "PRIMARY_ASSETS"
select select "HEAVY_TRUCKS"
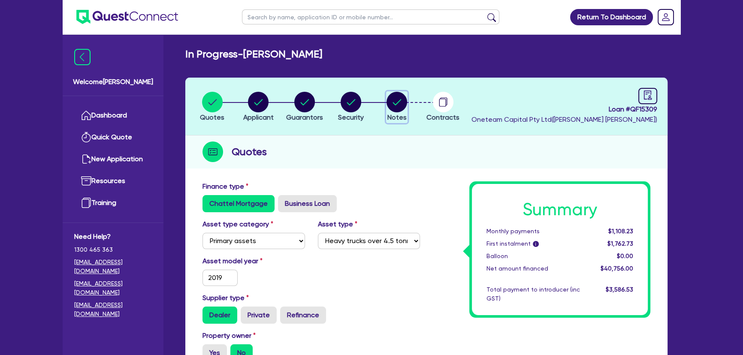
click at [397, 116] on span "Notes" at bounding box center [397, 117] width 19 height 8
select select "Quest Finance - Own Book"
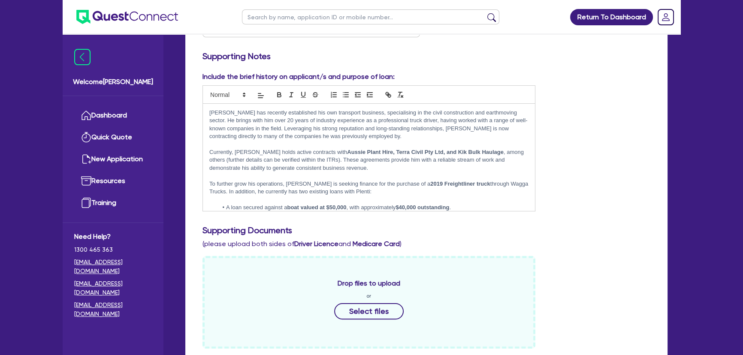
scroll to position [39, 0]
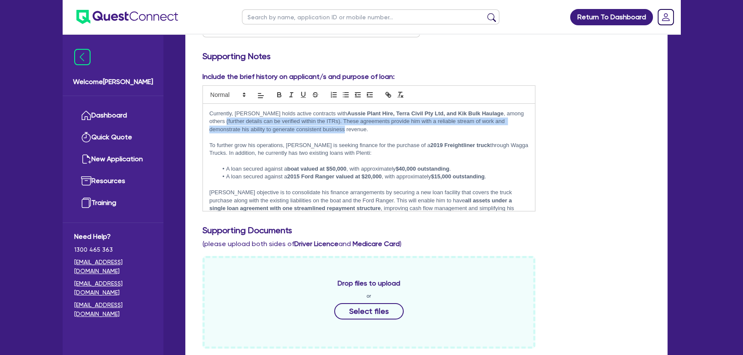
drag, startPoint x: 209, startPoint y: 121, endPoint x: 312, endPoint y: 124, distance: 102.6
click at [312, 124] on p "Currently, [PERSON_NAME] holds active contracts with Aussie Plant Hire, Terra C…" at bounding box center [368, 122] width 319 height 24
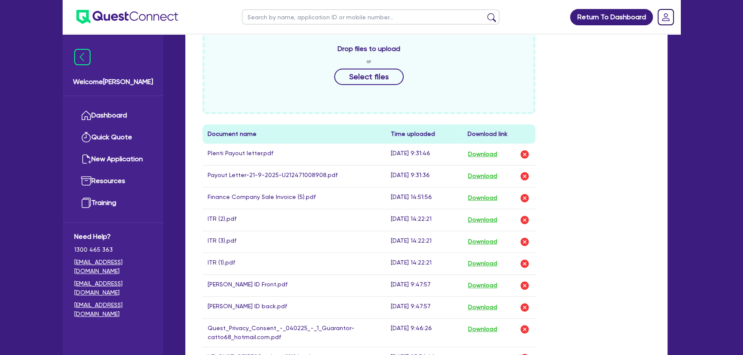
scroll to position [546, 0]
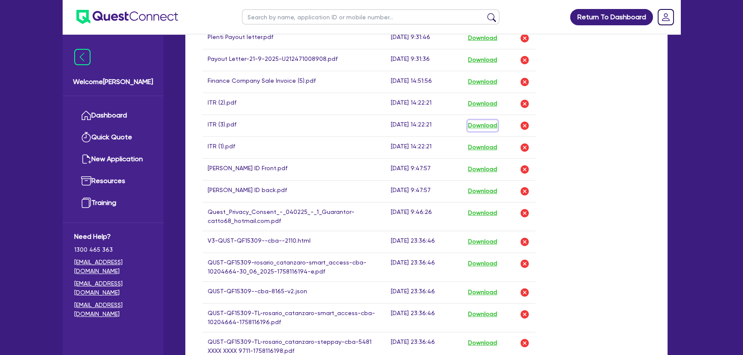
click at [475, 121] on button "Download" at bounding box center [483, 125] width 30 height 11
click at [481, 104] on button "Download" at bounding box center [483, 103] width 30 height 11
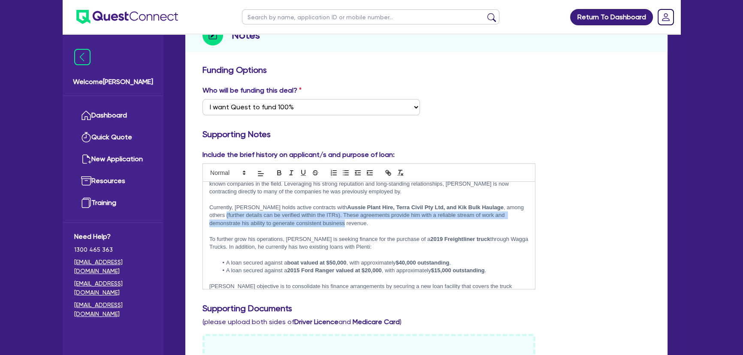
scroll to position [0, 0]
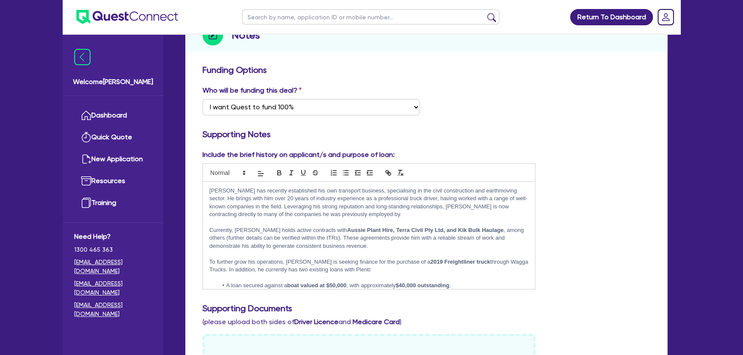
click at [338, 250] on p at bounding box center [368, 254] width 319 height 8
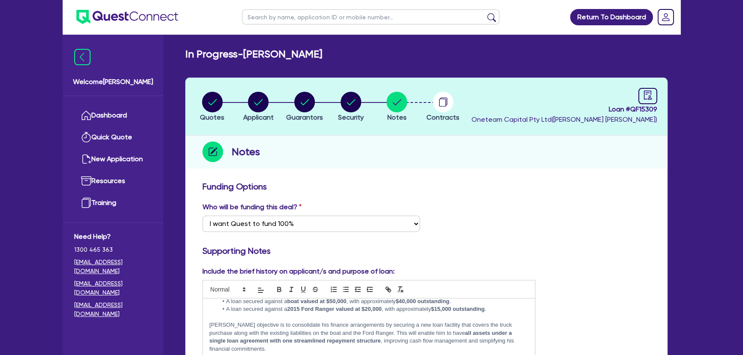
click at [116, 17] on img at bounding box center [127, 17] width 102 height 14
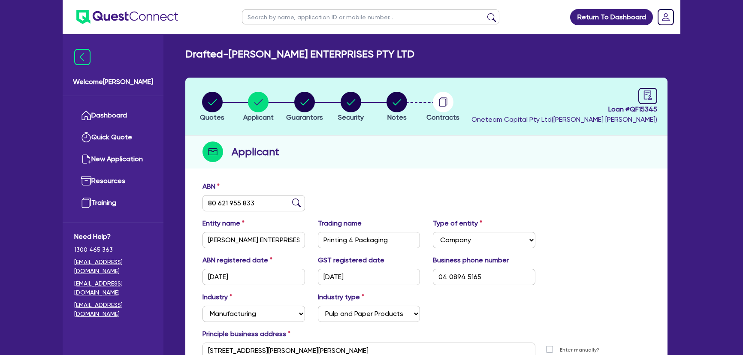
select select "COMPANY"
select select "MANUFACTURING"
select select "PULP_AND_PAPER"
select select "COMPANY"
select select "MANUFACTURING"
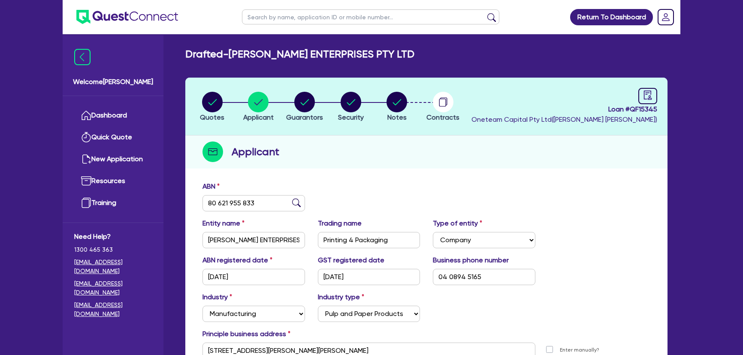
select select "PULP_AND_PAPER"
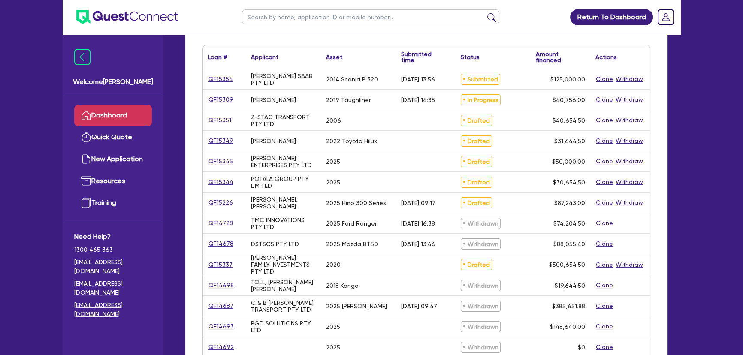
scroll to position [156, 0]
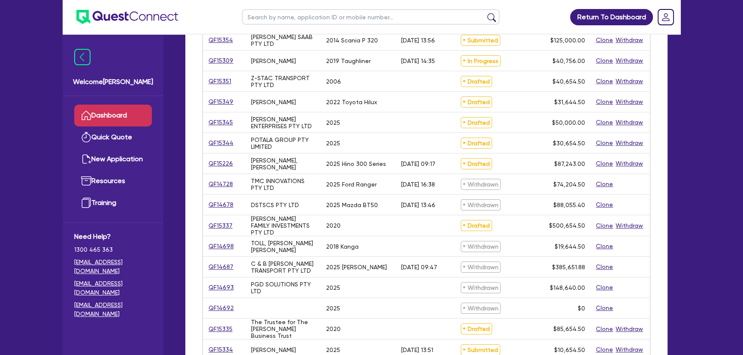
click at [229, 232] on div "QF15337" at bounding box center [224, 225] width 43 height 21
click at [225, 226] on link "QF15337" at bounding box center [220, 226] width 25 height 10
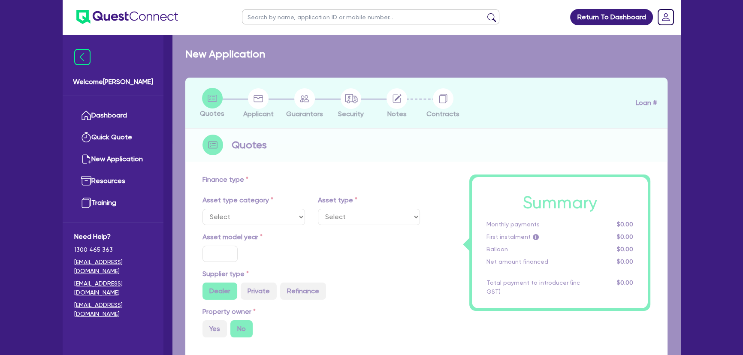
select select "PRIMARY_ASSETS"
type input "2020"
type input "500,000"
type input "3"
type input "15,019.64"
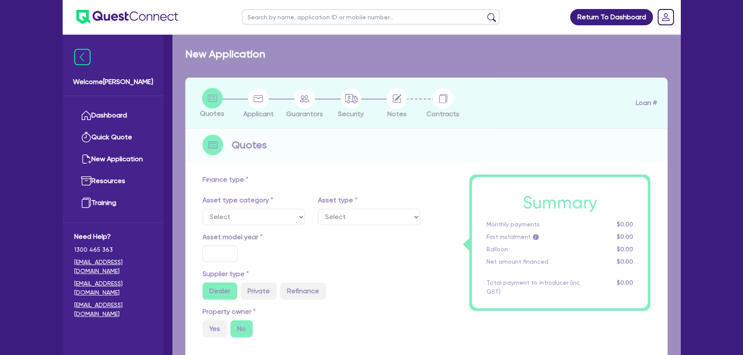
type input "7"
select select "YELLOW_GOODS_AND_EXCAVATORS"
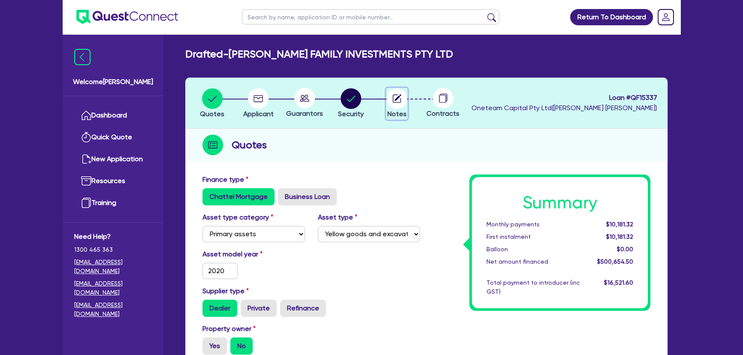
click at [394, 98] on circle "button" at bounding box center [397, 98] width 21 height 21
select select "Other"
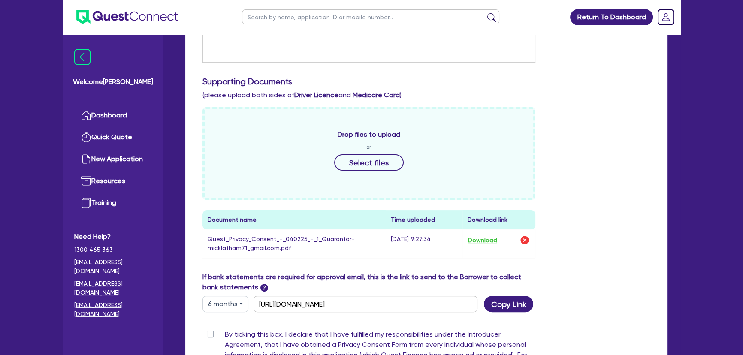
scroll to position [224, 0]
